Goal: Task Accomplishment & Management: Manage account settings

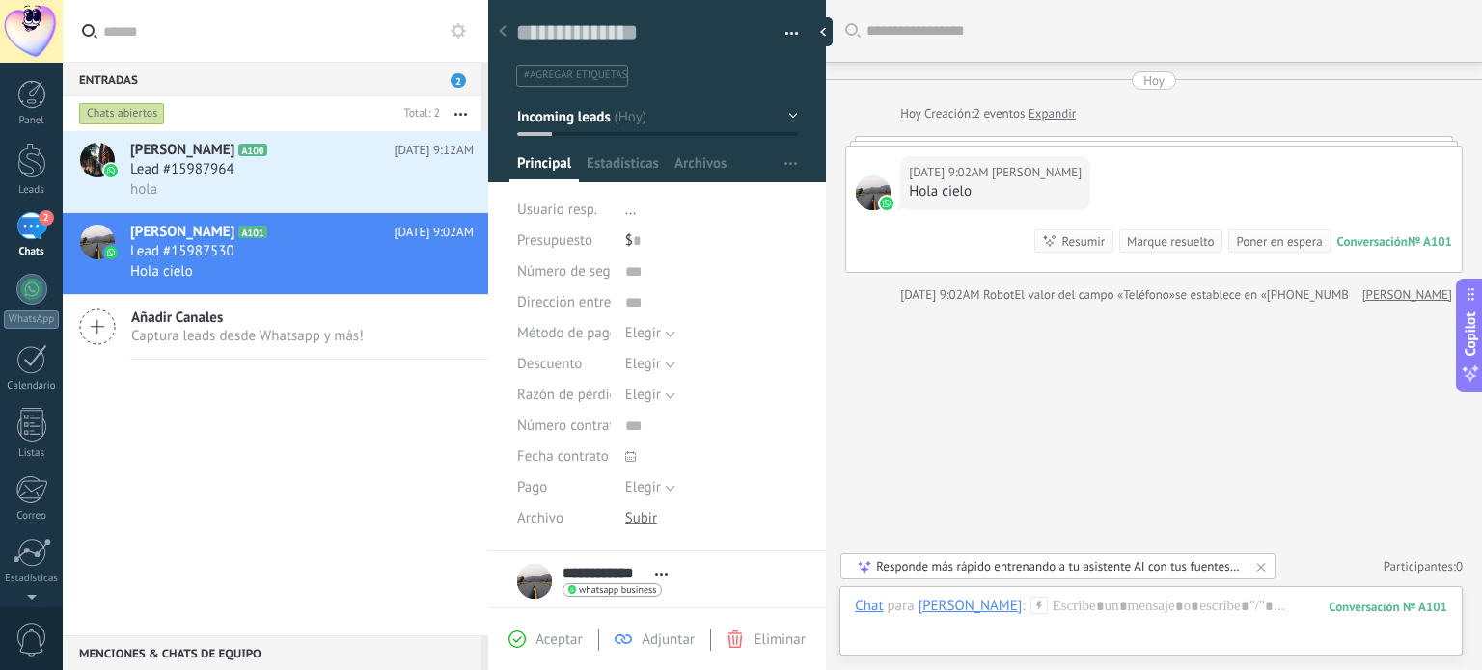
scroll to position [28, 0]
click at [254, 188] on div "hola" at bounding box center [301, 189] width 343 height 20
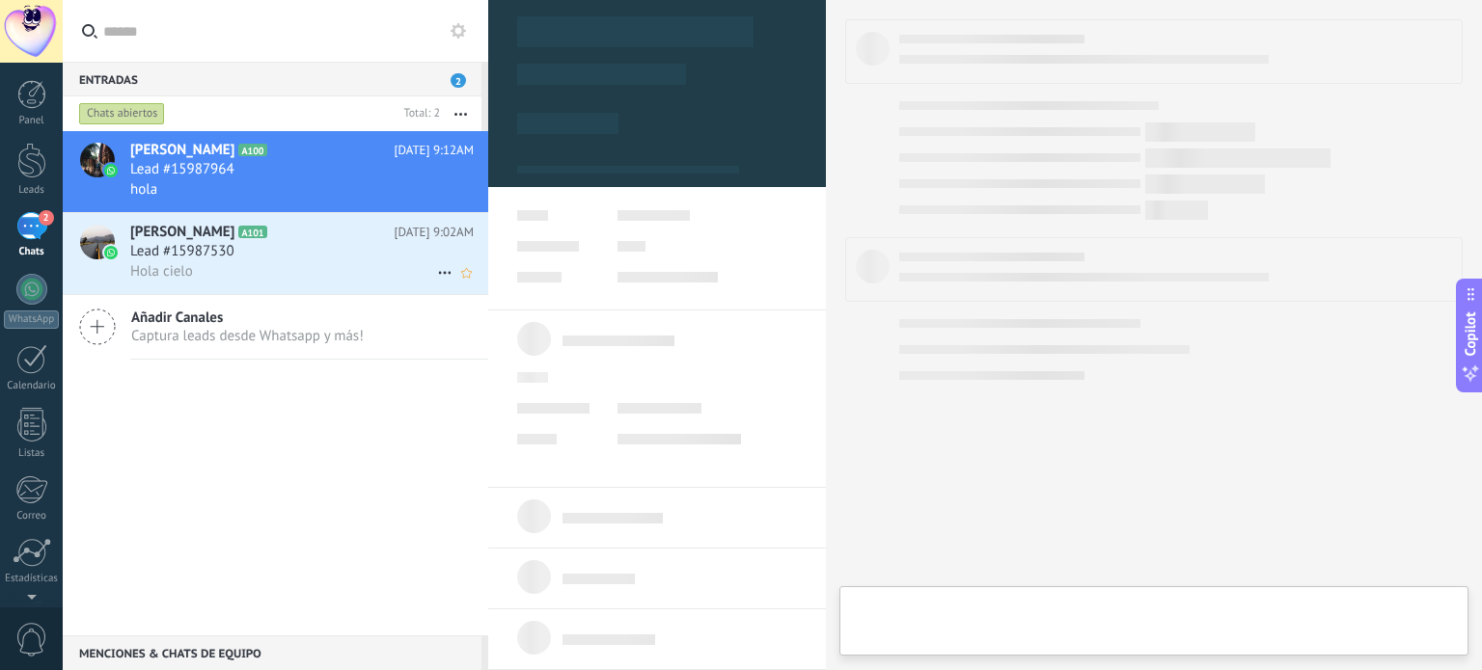
click at [263, 252] on div "Lead #15987530" at bounding box center [301, 251] width 343 height 19
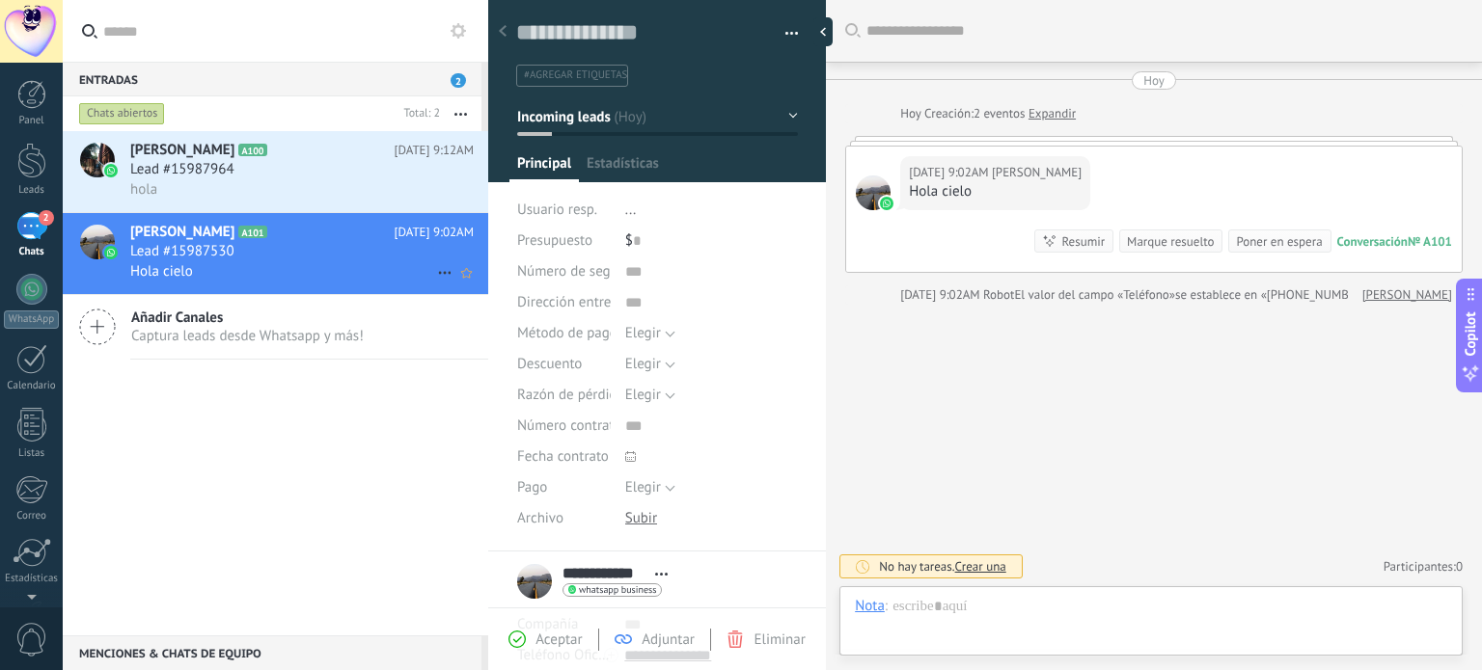
scroll to position [28, 0]
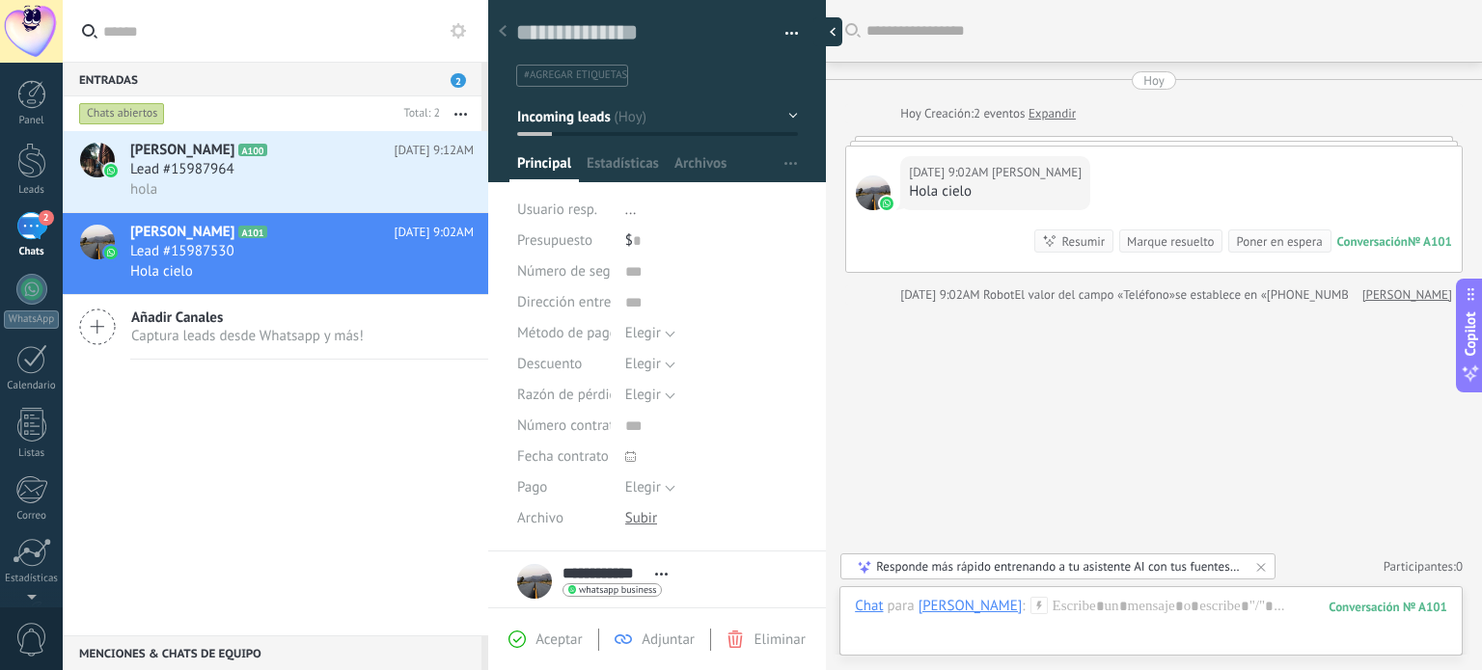
click at [833, 44] on div at bounding box center [827, 31] width 29 height 29
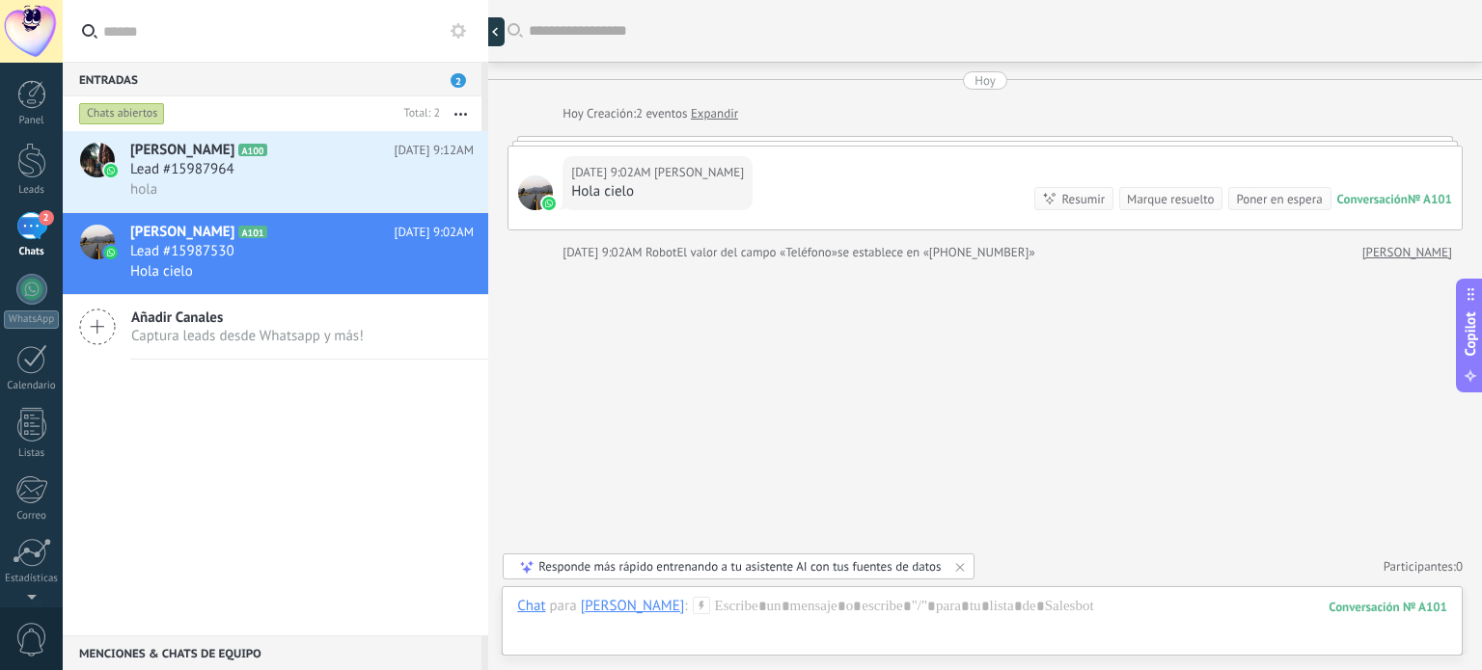
type textarea "**********"
